Goal: Navigation & Orientation: Find specific page/section

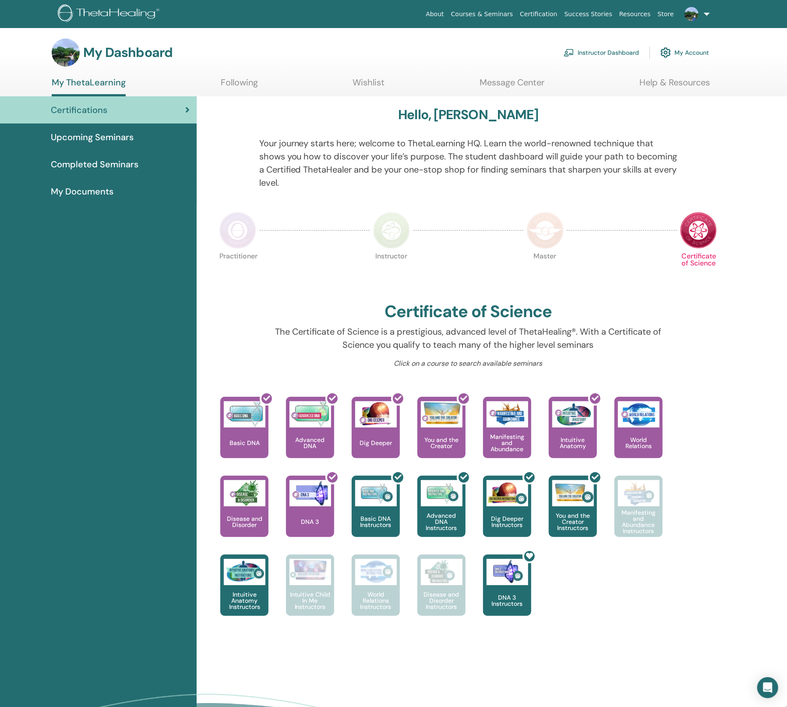
click at [363, 84] on link "Wishlist" at bounding box center [369, 85] width 32 height 17
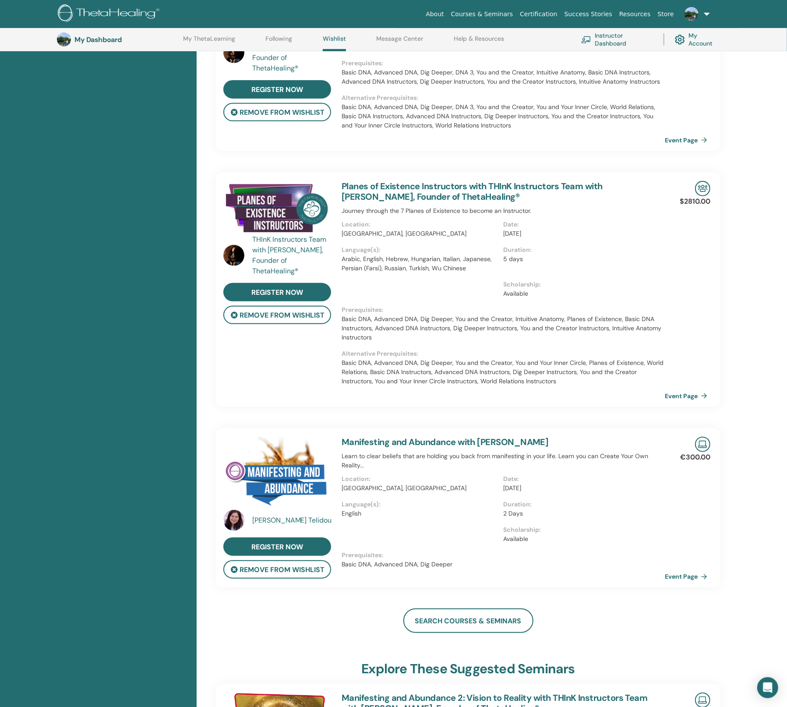
scroll to position [198, 0]
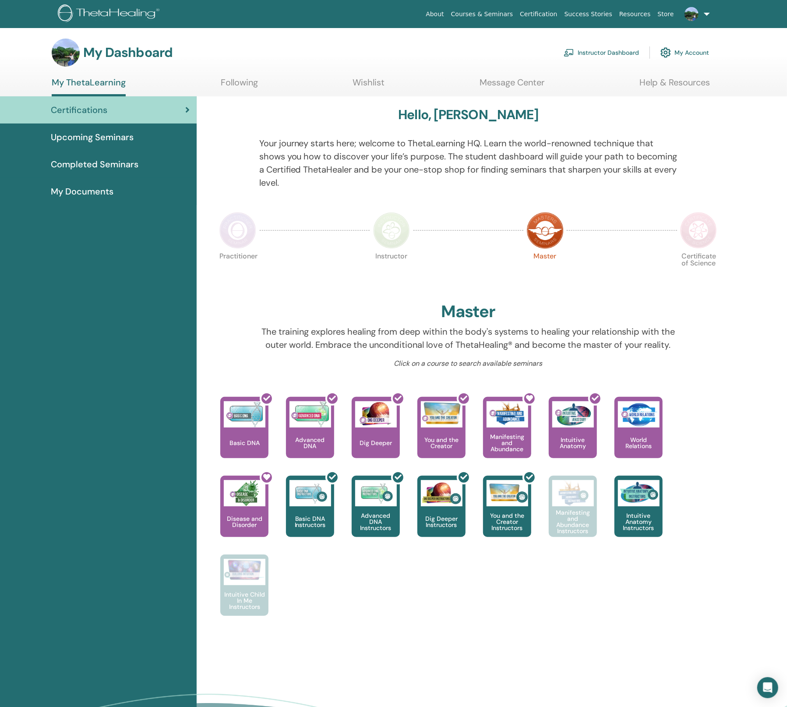
click at [374, 238] on img at bounding box center [391, 230] width 37 height 37
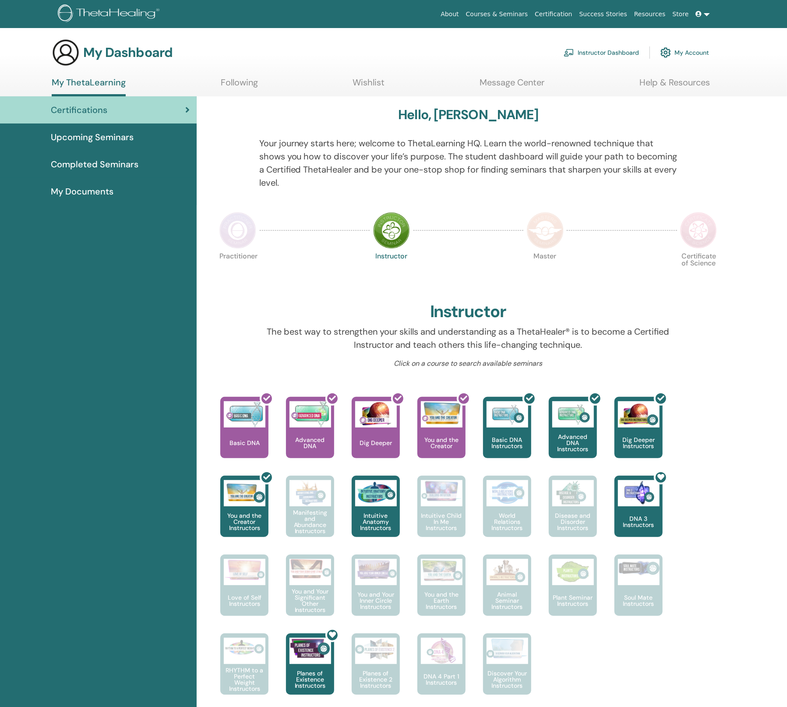
click at [540, 227] on img at bounding box center [545, 230] width 37 height 37
